Goal: Task Accomplishment & Management: Manage account settings

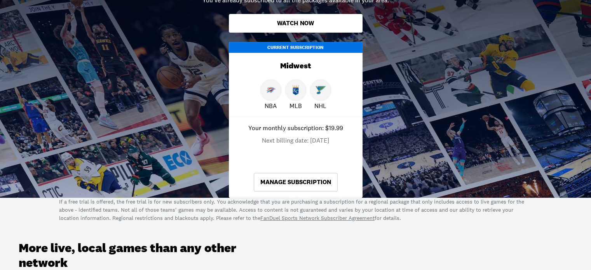
scroll to position [155, 0]
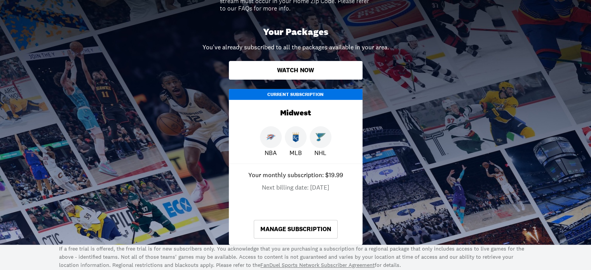
click at [305, 232] on link "Manage Subscription" at bounding box center [296, 229] width 84 height 19
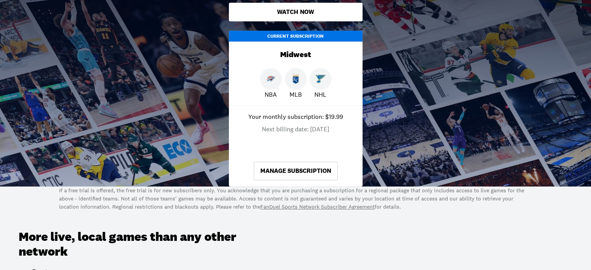
scroll to position [233, 0]
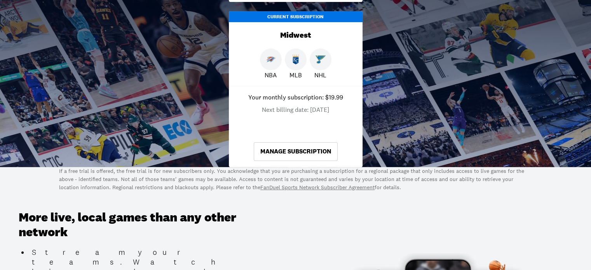
click at [278, 153] on link "Manage Subscription" at bounding box center [296, 151] width 84 height 19
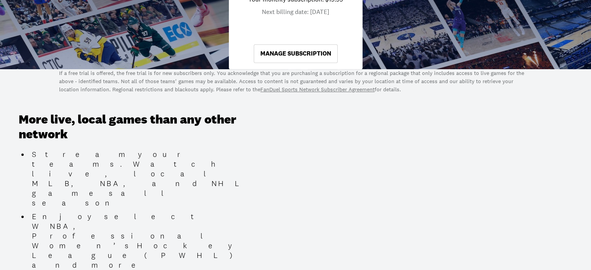
scroll to position [194, 0]
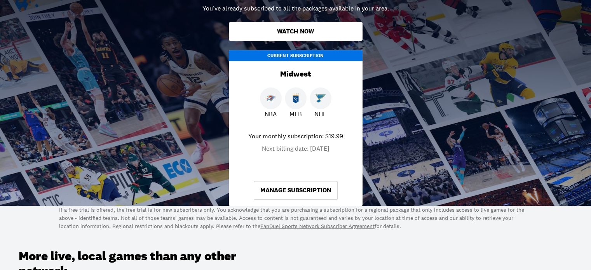
click at [291, 186] on link "Manage Subscription" at bounding box center [296, 190] width 84 height 19
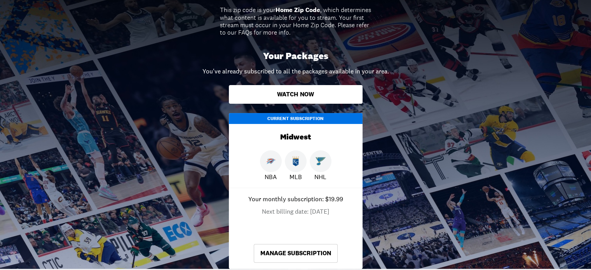
scroll to position [155, 0]
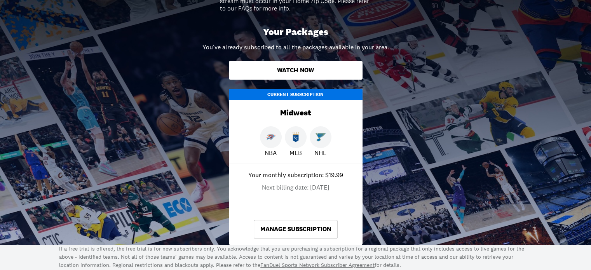
click at [296, 138] on img at bounding box center [296, 137] width 10 height 10
click at [298, 228] on link "Manage Subscription" at bounding box center [296, 229] width 84 height 19
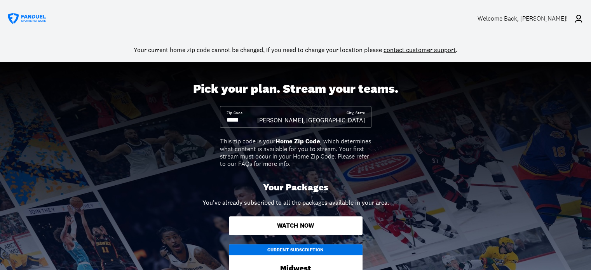
click at [419, 49] on link "contact customer support" at bounding box center [419, 50] width 72 height 8
